Goal: Find specific page/section: Find specific page/section

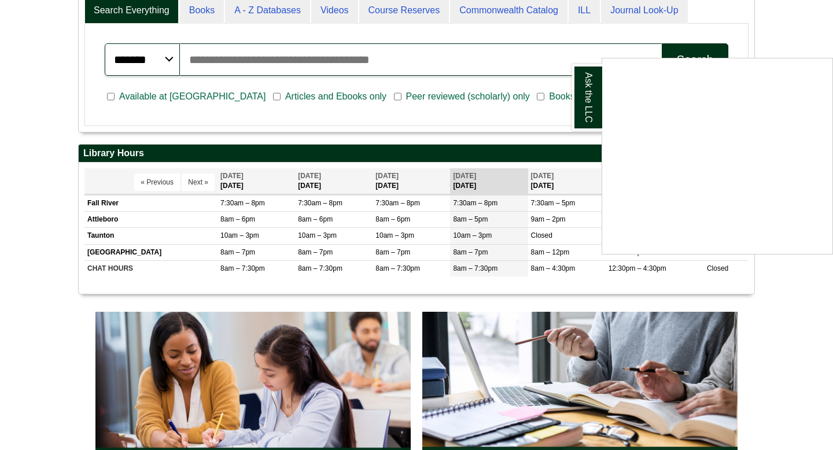
scroll to position [331, 0]
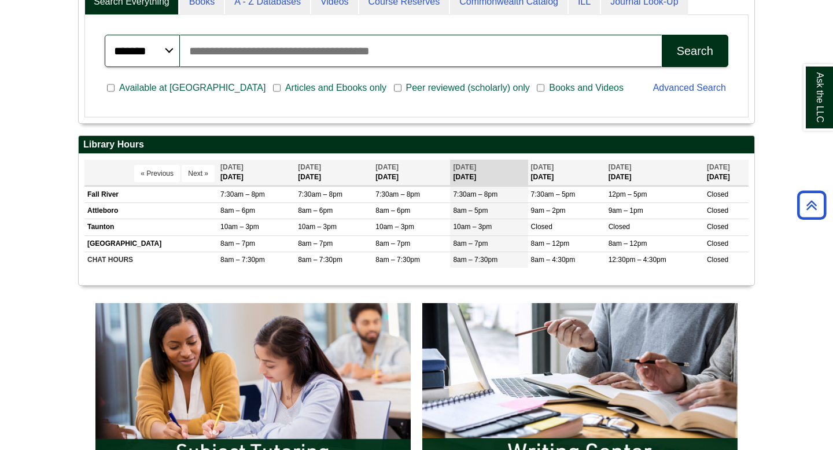
click at [782, 293] on body "Skip to Main Content Toggle navigation Home Access Services Access Services Pol…" at bounding box center [416, 393] width 833 height 1449
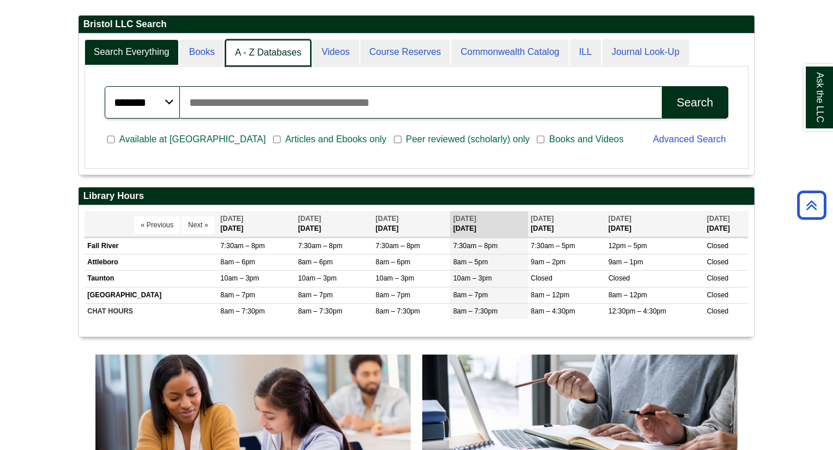
scroll to position [141, 675]
click at [273, 53] on link "A - Z Databases" at bounding box center [268, 52] width 86 height 27
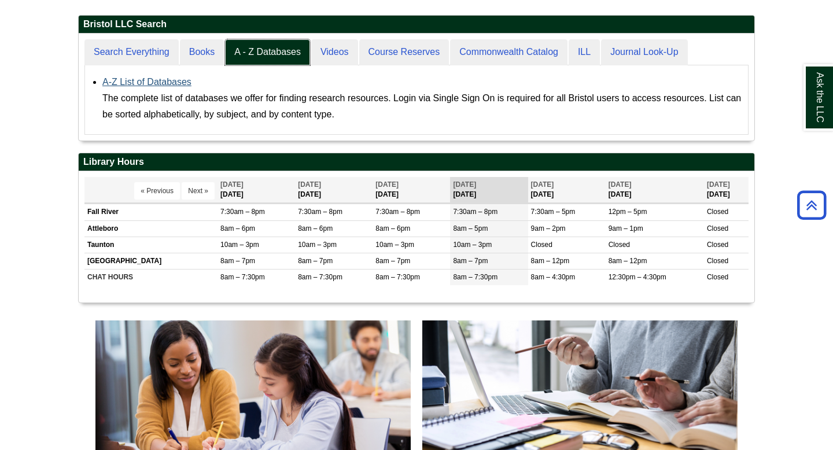
scroll to position [106, 675]
click at [163, 76] on div "A-Z List of Databases The complete list of databases we offer for finding resea…" at bounding box center [422, 98] width 640 height 49
click at [163, 79] on link "A-Z List of Databases" at bounding box center [146, 82] width 89 height 10
click at [169, 86] on link "A-Z List of Databases" at bounding box center [146, 82] width 89 height 10
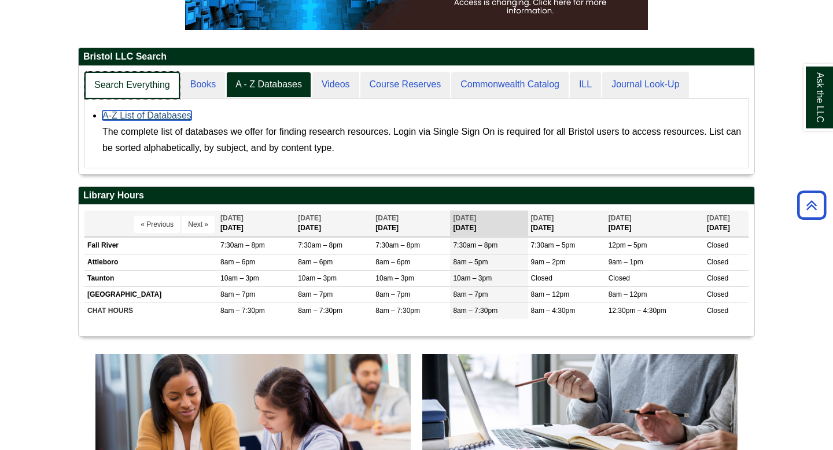
scroll to position [108, 675]
click at [112, 81] on link "Search Everything" at bounding box center [131, 85] width 95 height 27
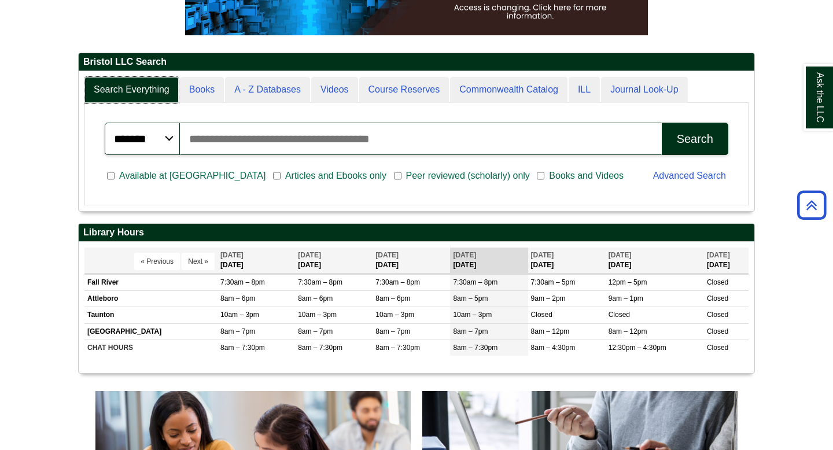
scroll to position [242, 0]
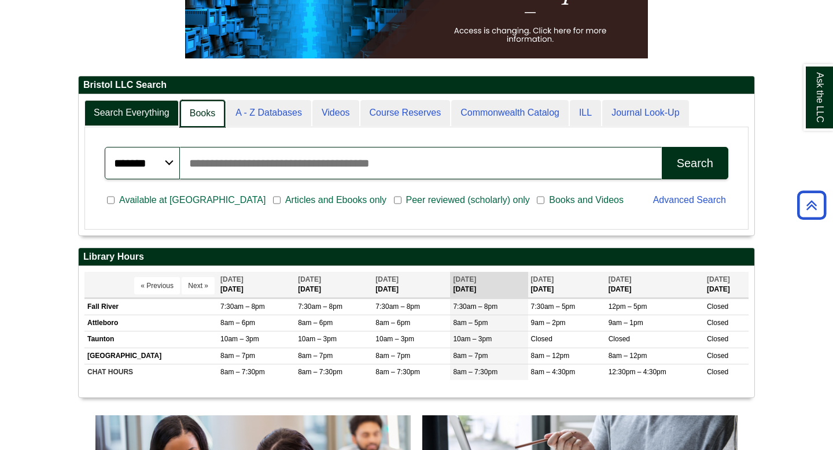
scroll to position [6, 6]
click at [248, 109] on link "A - Z Databases" at bounding box center [268, 113] width 86 height 27
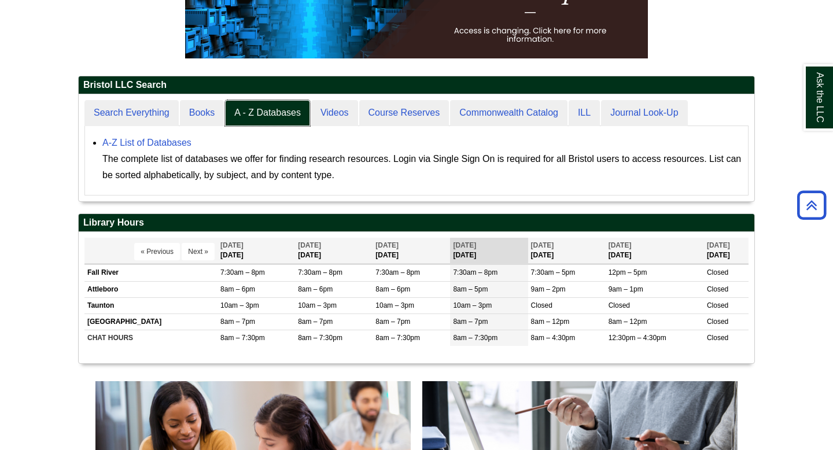
scroll to position [106, 675]
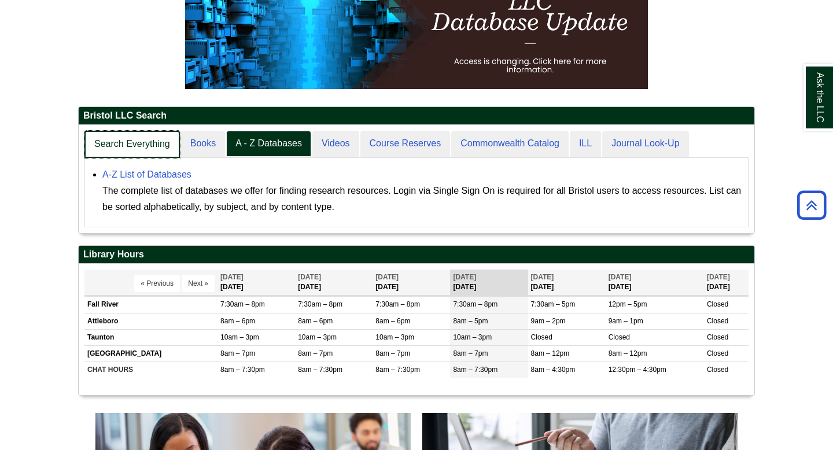
scroll to position [6, 6]
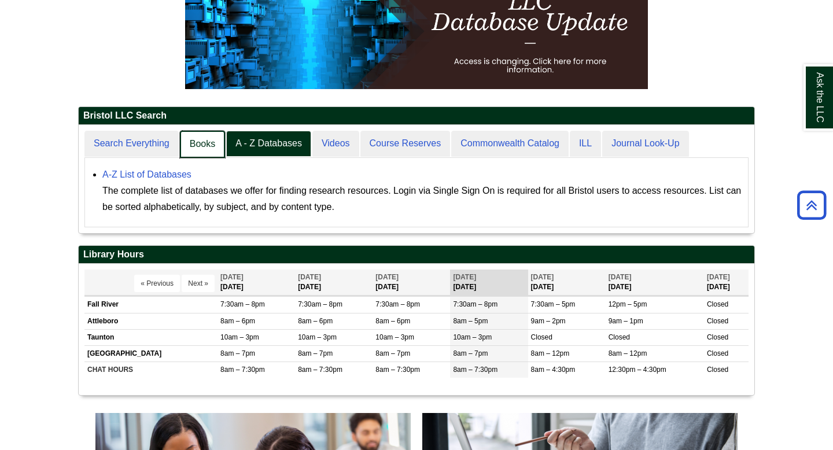
click at [204, 143] on link "Books" at bounding box center [202, 144] width 45 height 27
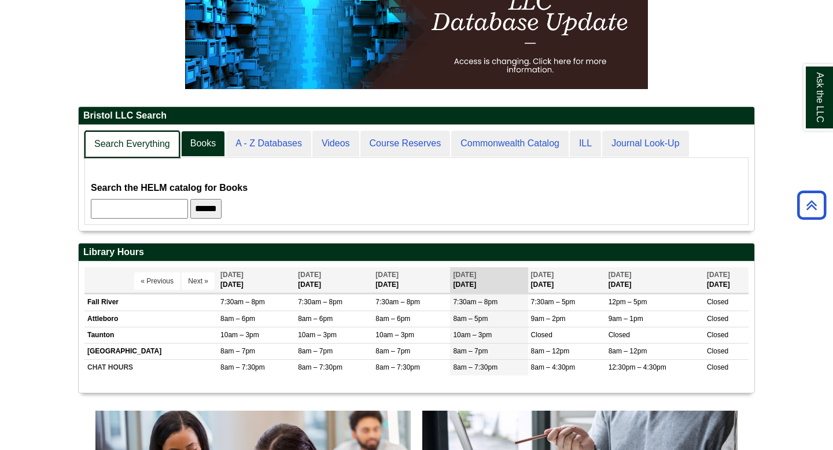
click at [144, 149] on link "Search Everything" at bounding box center [131, 144] width 95 height 27
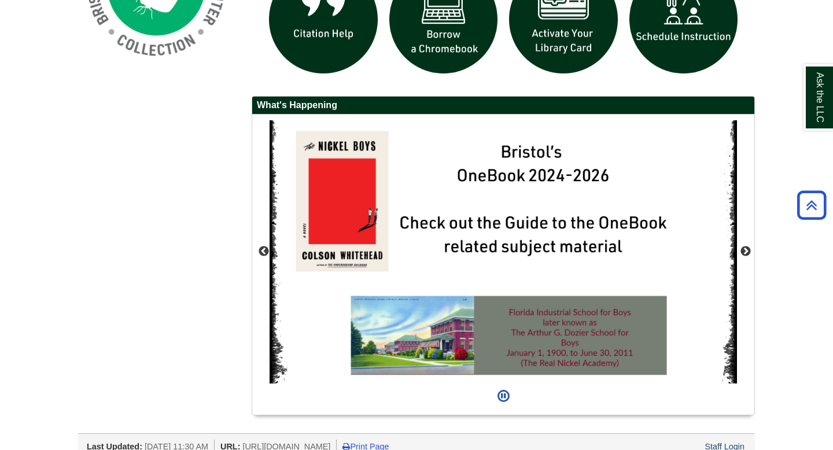
scroll to position [999, 0]
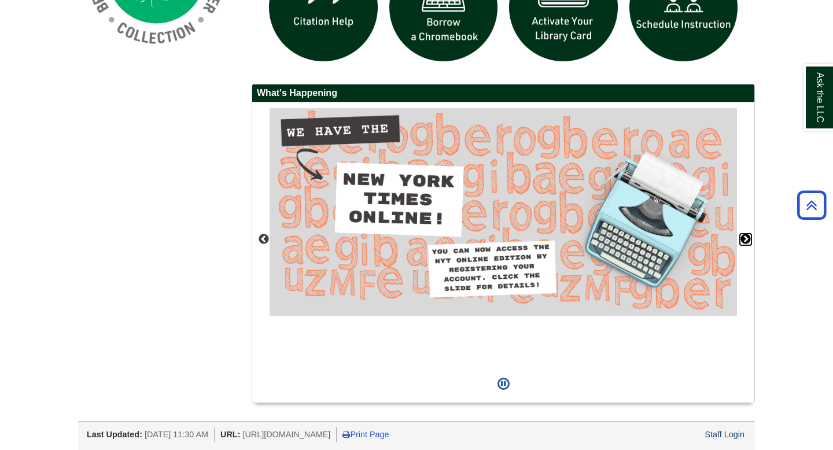
click at [749, 238] on button "Next" at bounding box center [746, 240] width 12 height 12
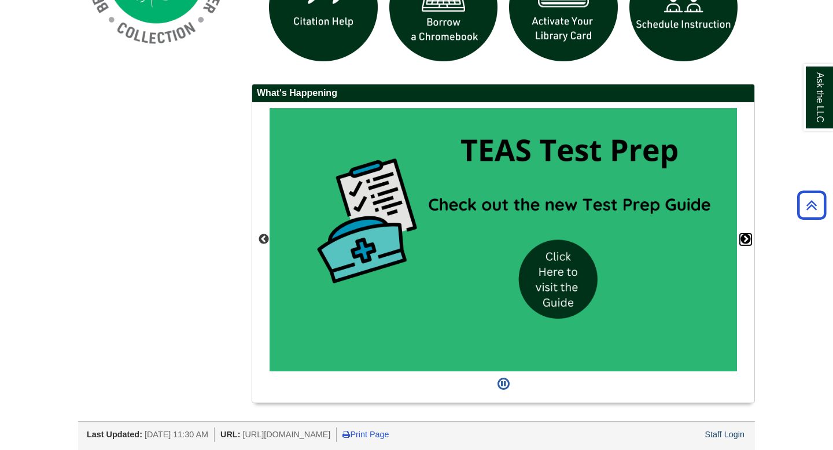
scroll to position [993, 0]
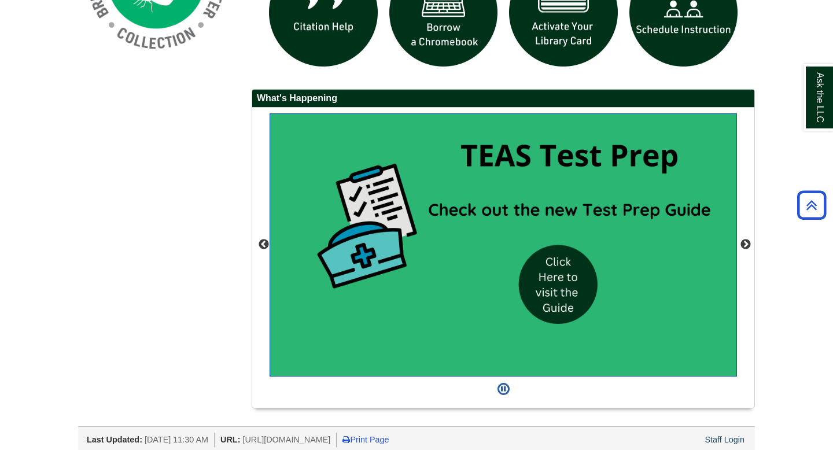
click at [582, 272] on img "slideshow" at bounding box center [502, 244] width 467 height 263
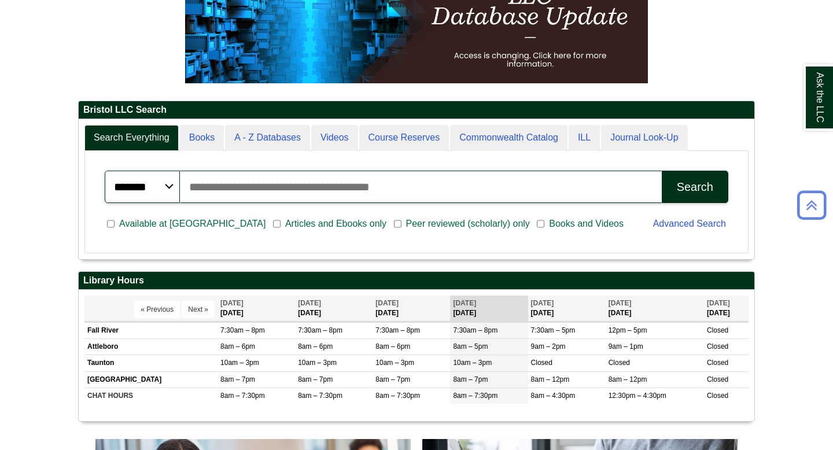
scroll to position [139, 675]
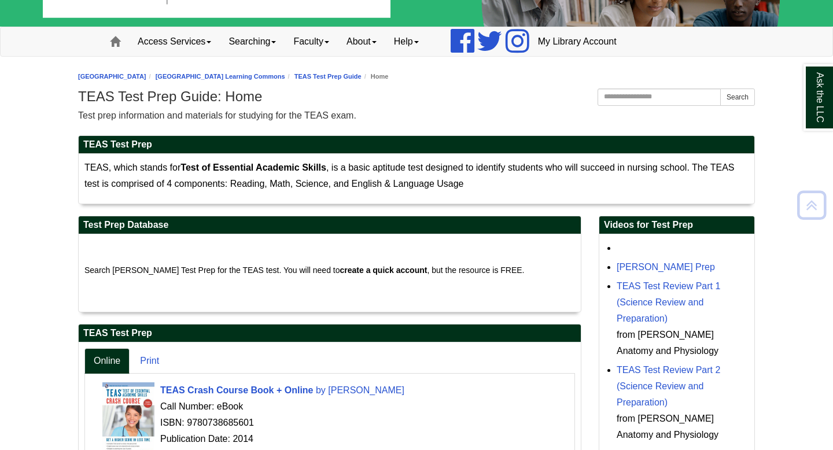
scroll to position [60, 0]
